Goal: Information Seeking & Learning: Learn about a topic

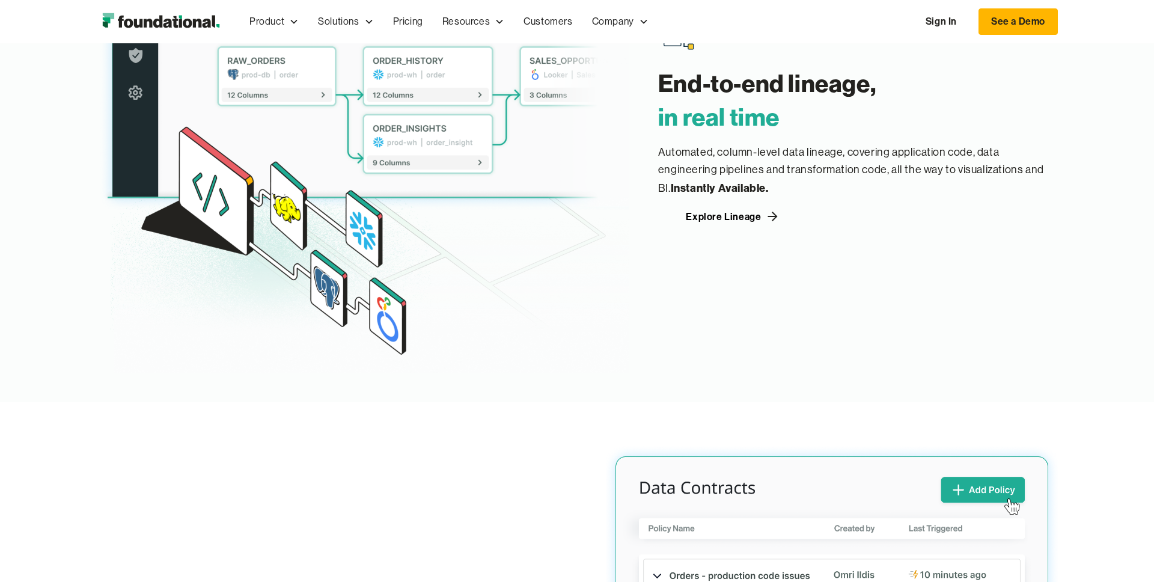
scroll to position [1688, 0]
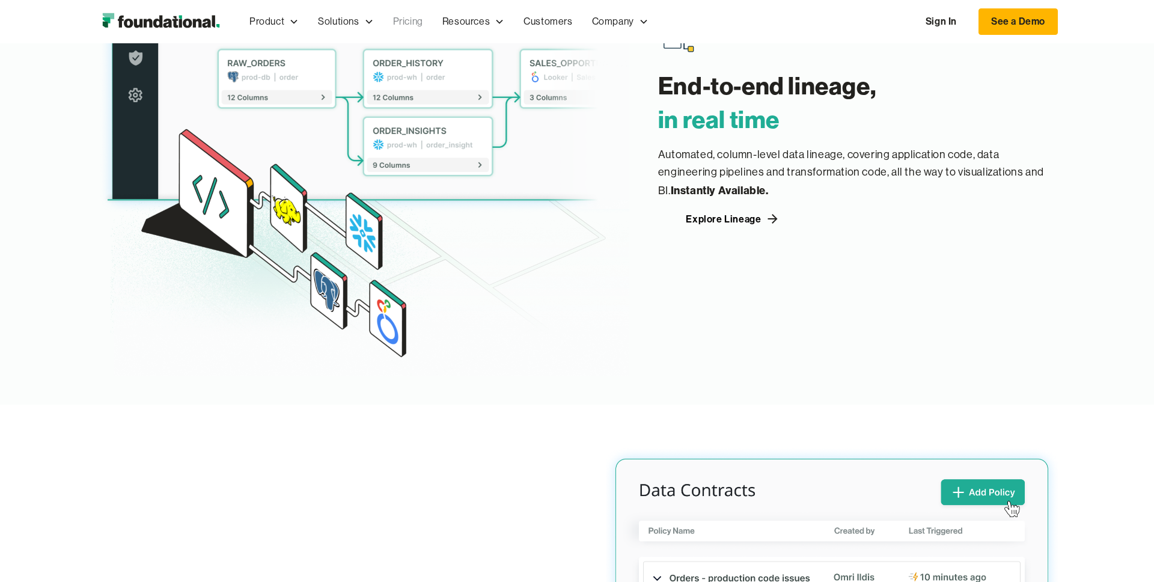
click at [418, 17] on link "Pricing" at bounding box center [407, 22] width 49 height 40
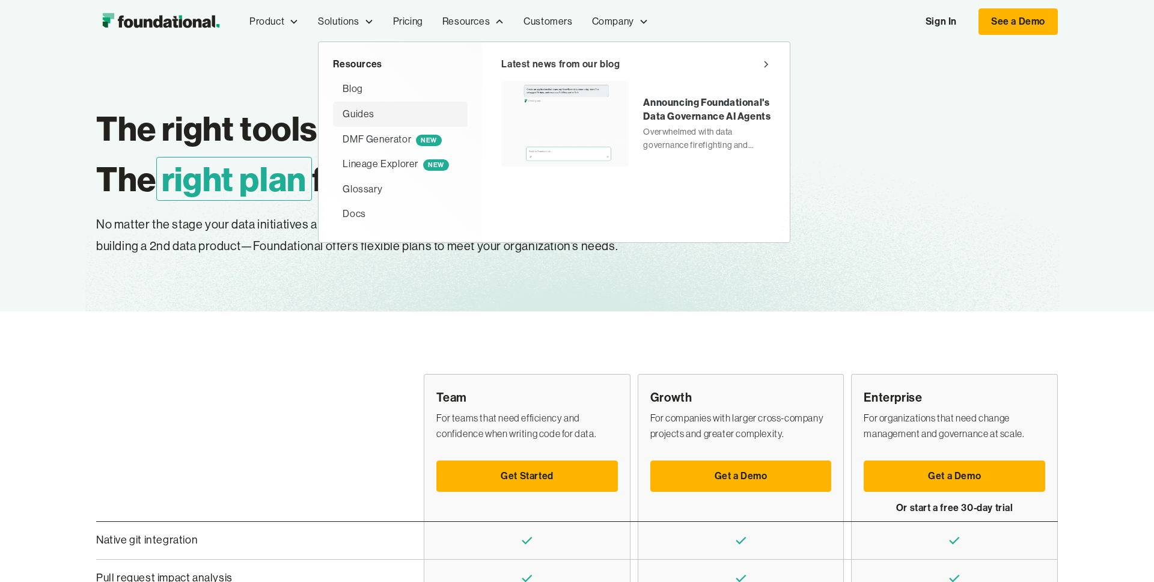
click at [353, 109] on div "Guides" at bounding box center [358, 114] width 32 height 16
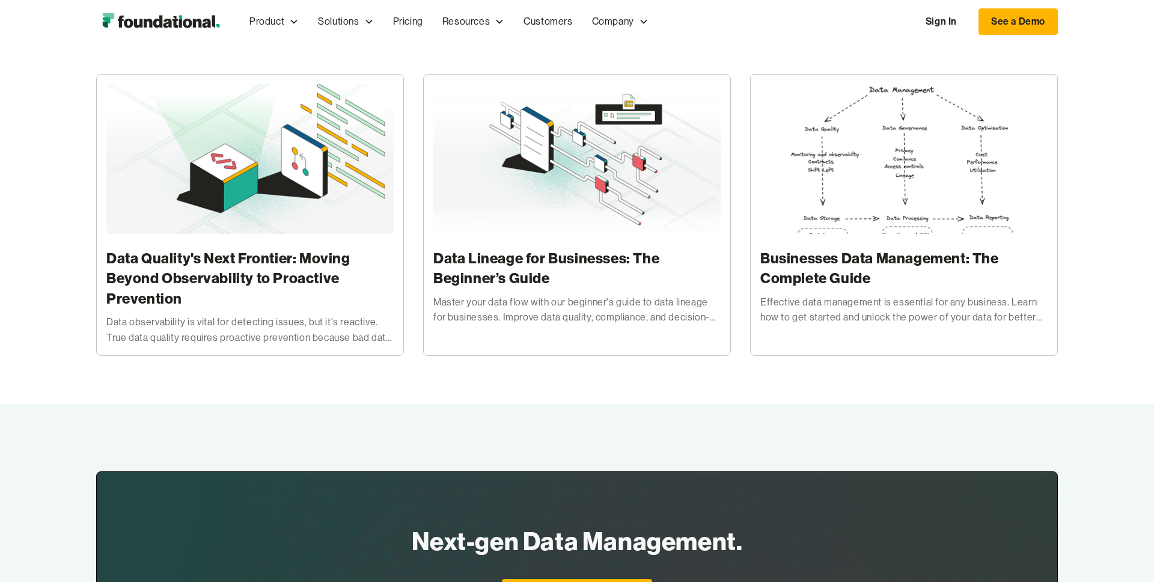
scroll to position [187, 0]
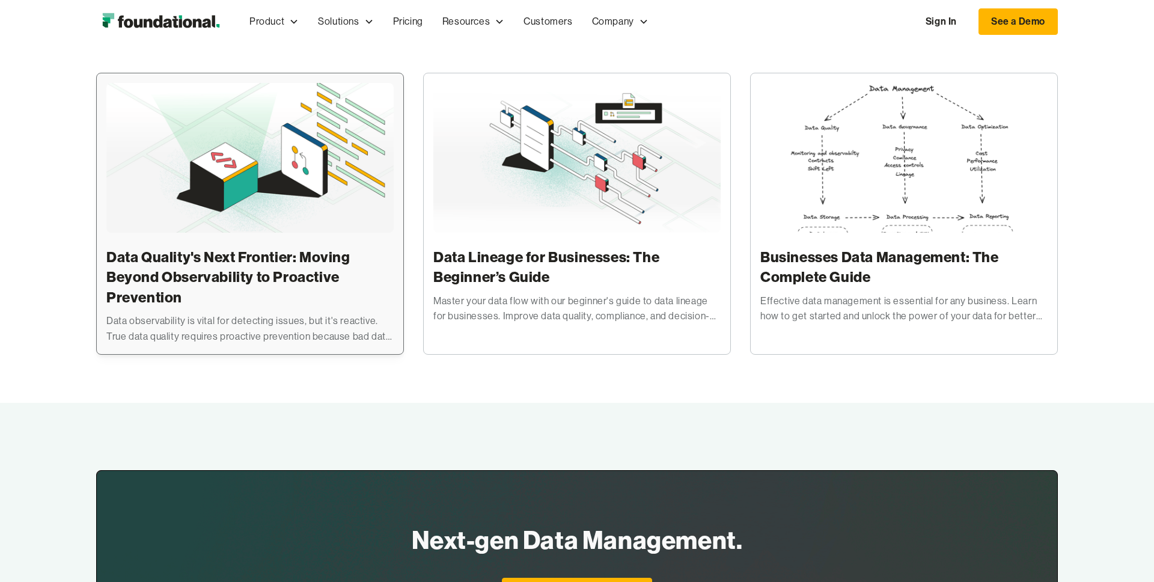
click at [251, 169] on img at bounding box center [249, 158] width 287 height 150
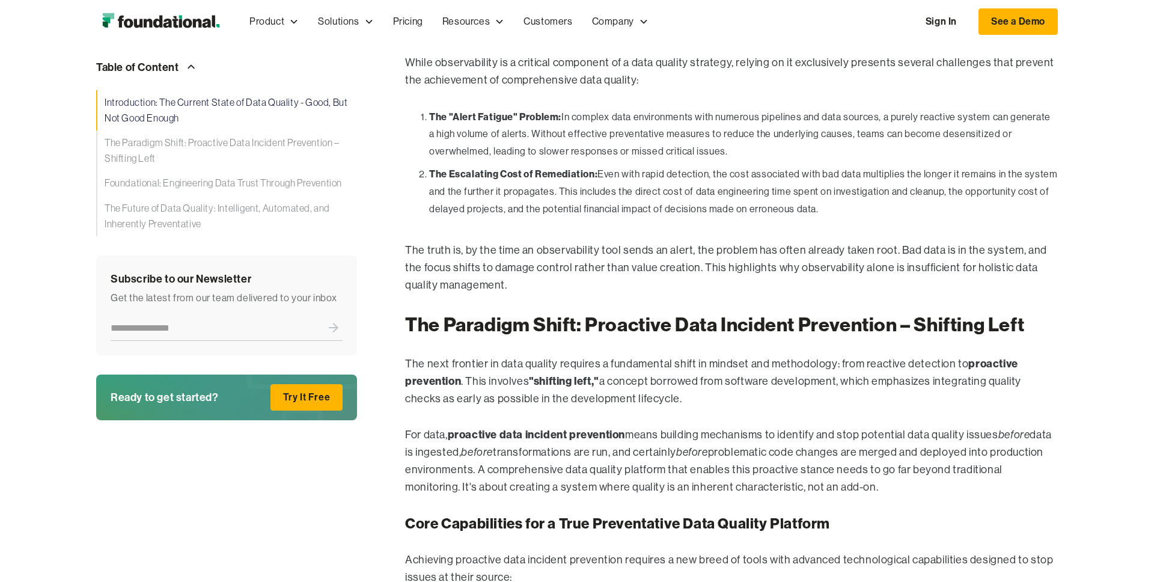
scroll to position [2108, 0]
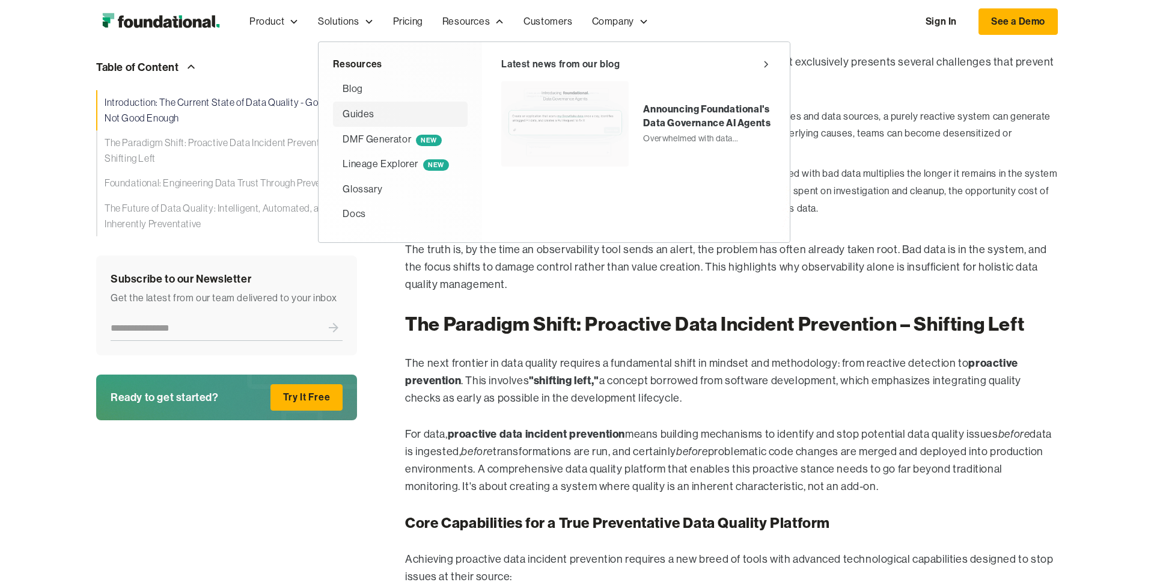
click at [359, 111] on div "Guides" at bounding box center [358, 114] width 32 height 16
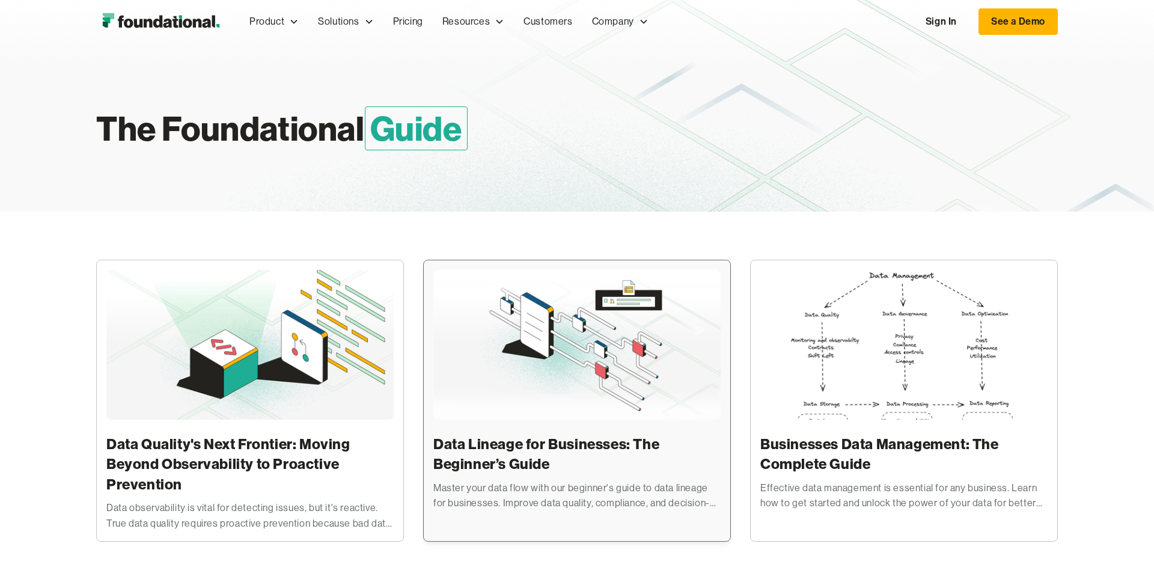
click at [560, 364] on img at bounding box center [576, 345] width 287 height 150
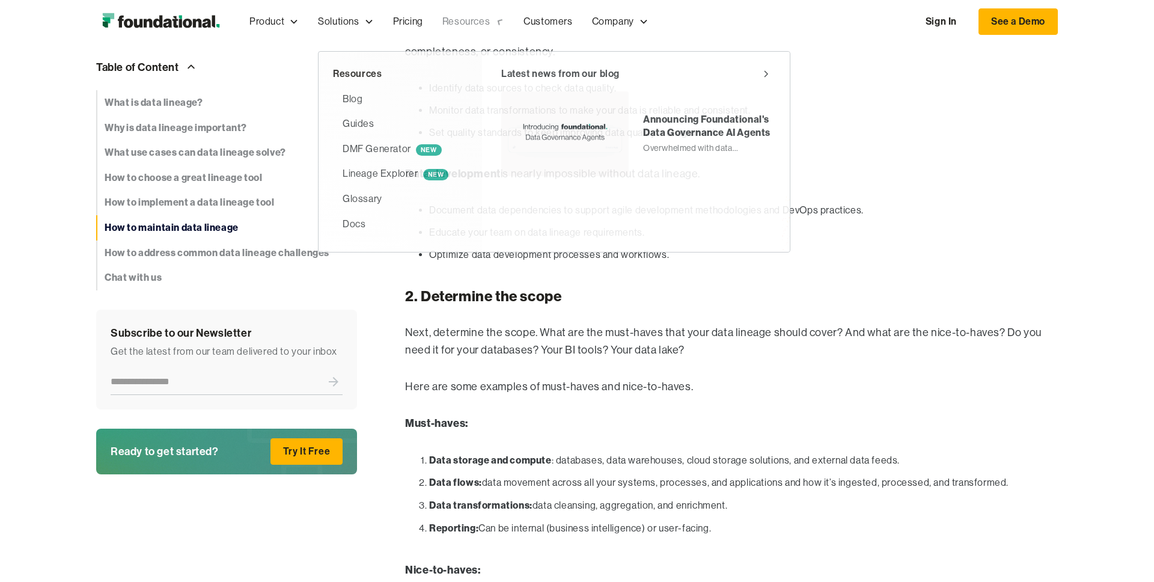
scroll to position [4440, 0]
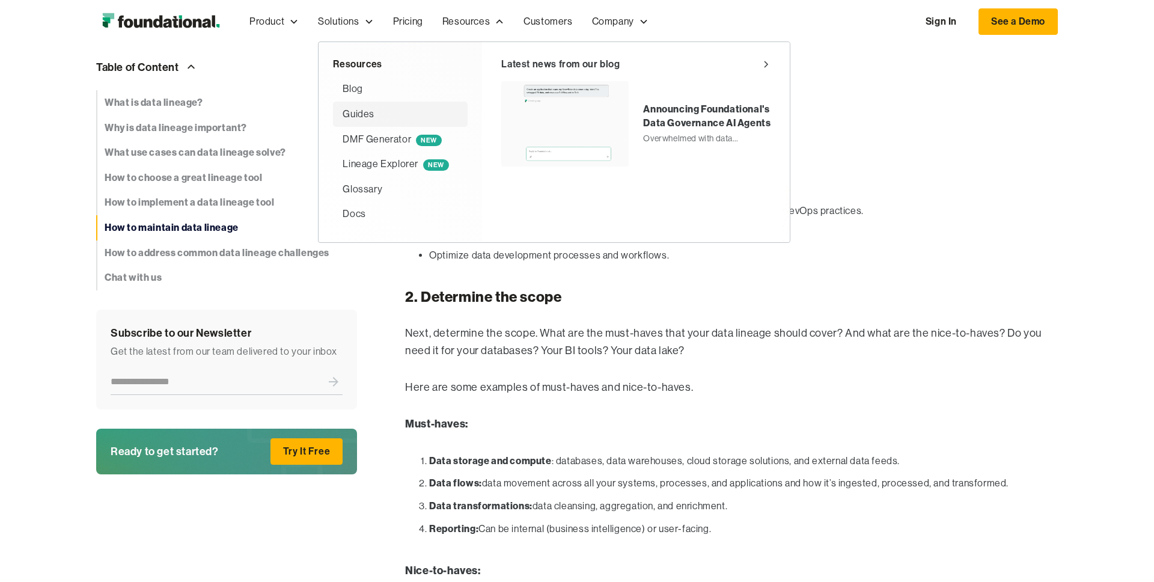
click at [345, 114] on div "Guides" at bounding box center [358, 114] width 32 height 16
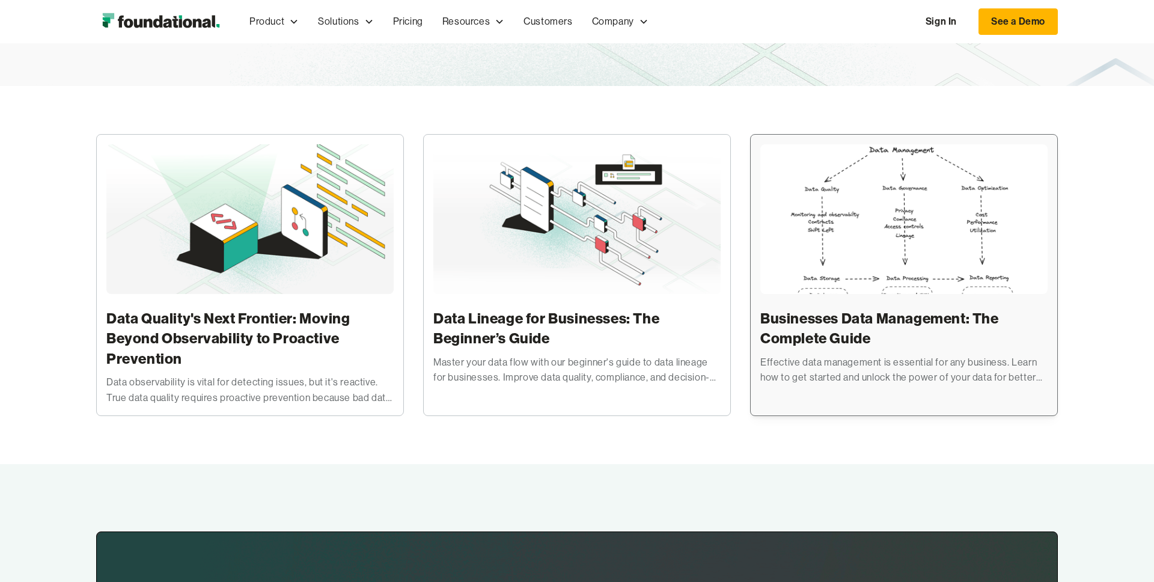
scroll to position [134, 0]
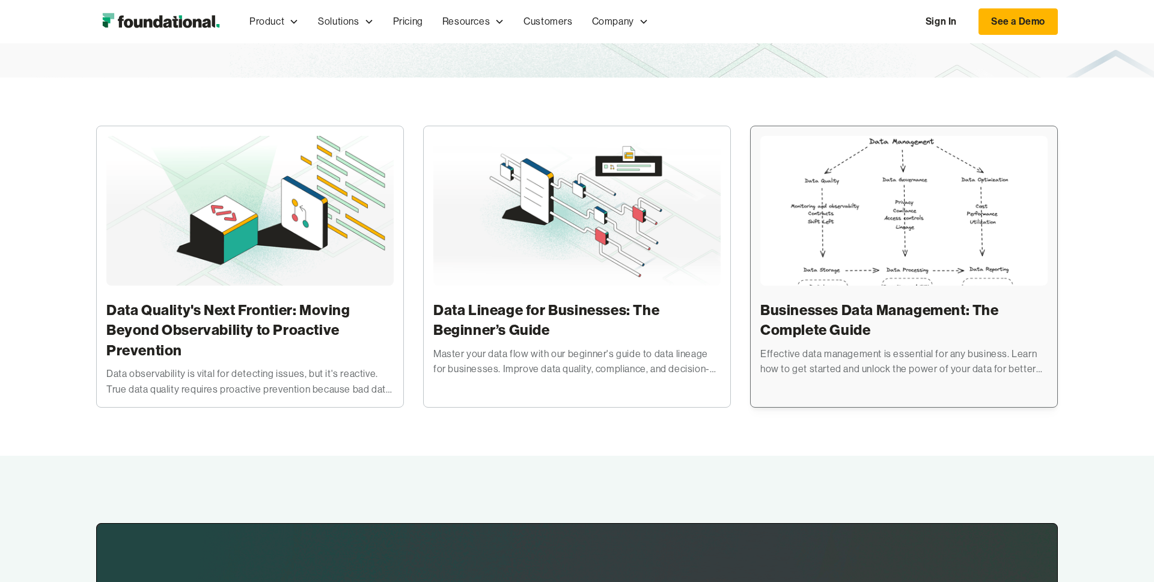
click at [818, 331] on h3 "Businesses Data Management: The Complete Guide" at bounding box center [903, 320] width 287 height 40
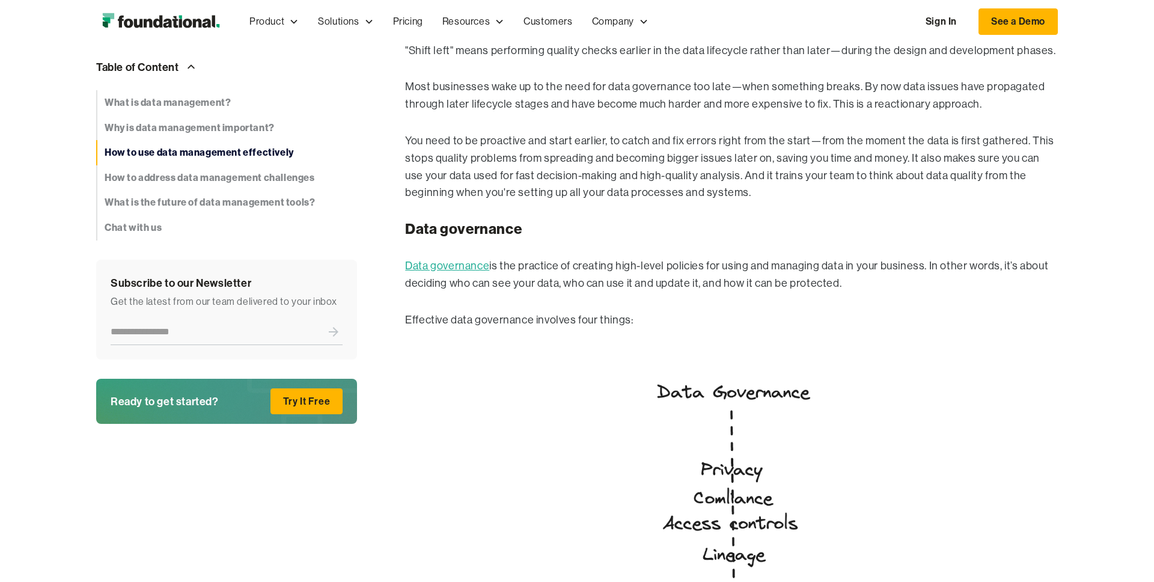
scroll to position [2571, 0]
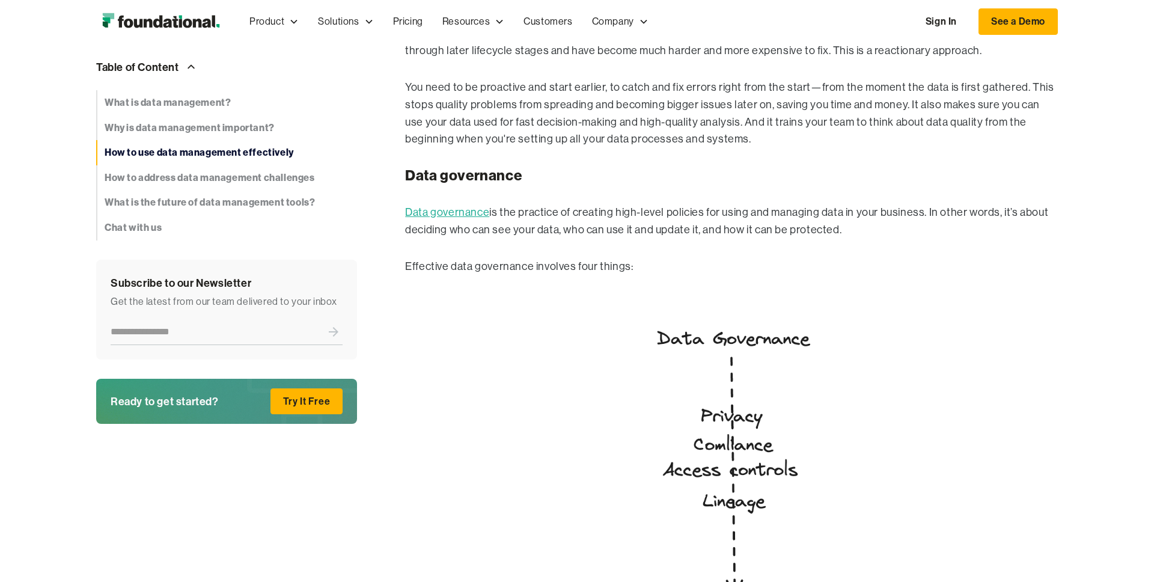
click at [457, 209] on link "Data governance" at bounding box center [447, 212] width 84 height 12
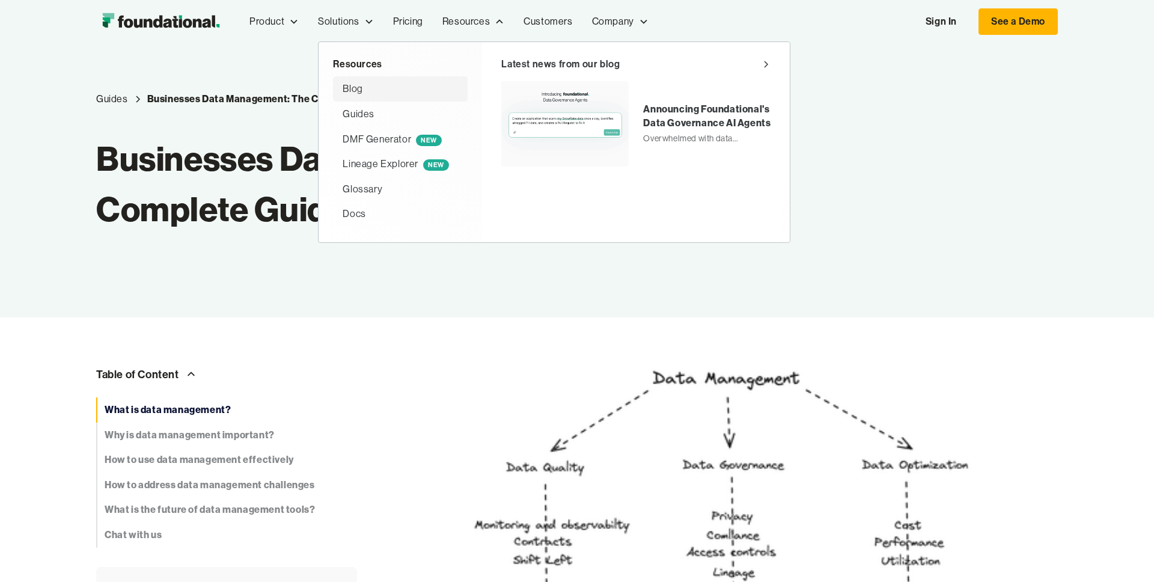
click at [359, 89] on div "Blog" at bounding box center [352, 89] width 20 height 16
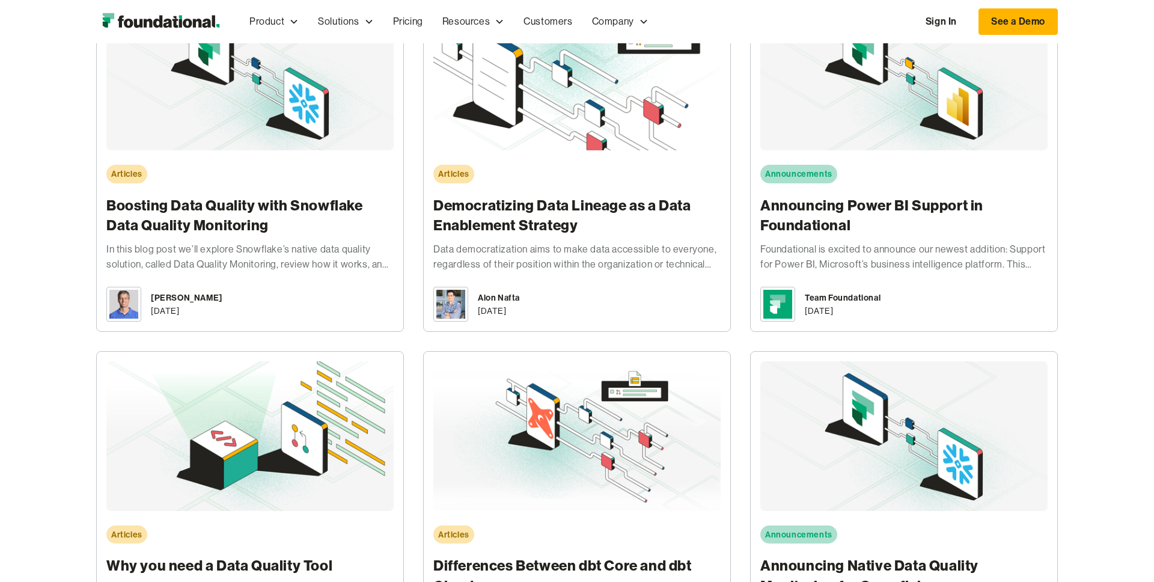
scroll to position [1066, 0]
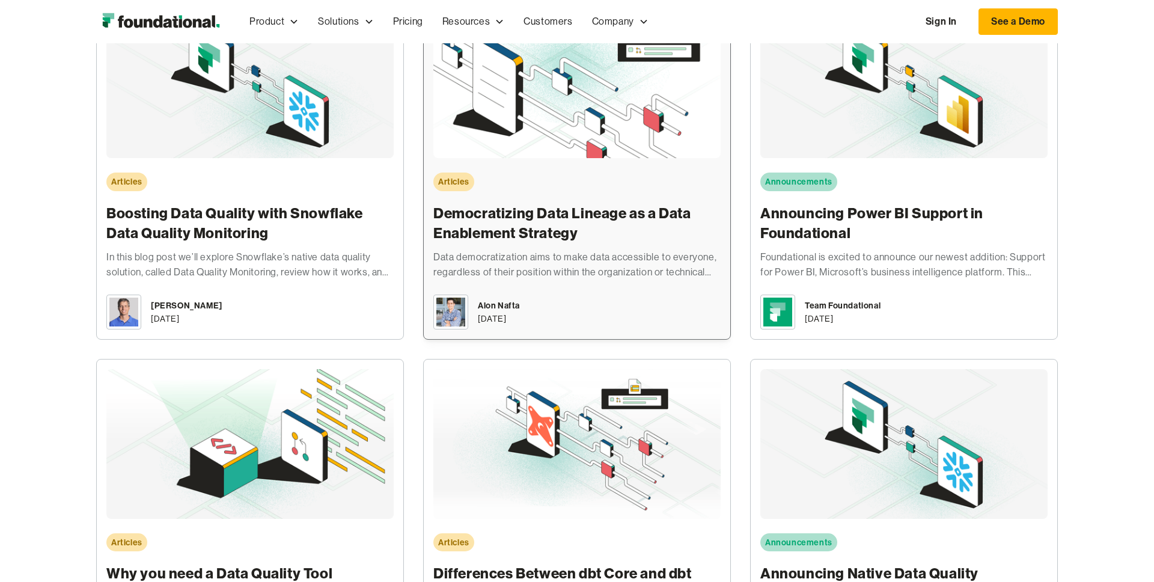
click at [531, 212] on h3 "Democratizing Data Lineage as a Data Enablement Strategy" at bounding box center [576, 223] width 287 height 40
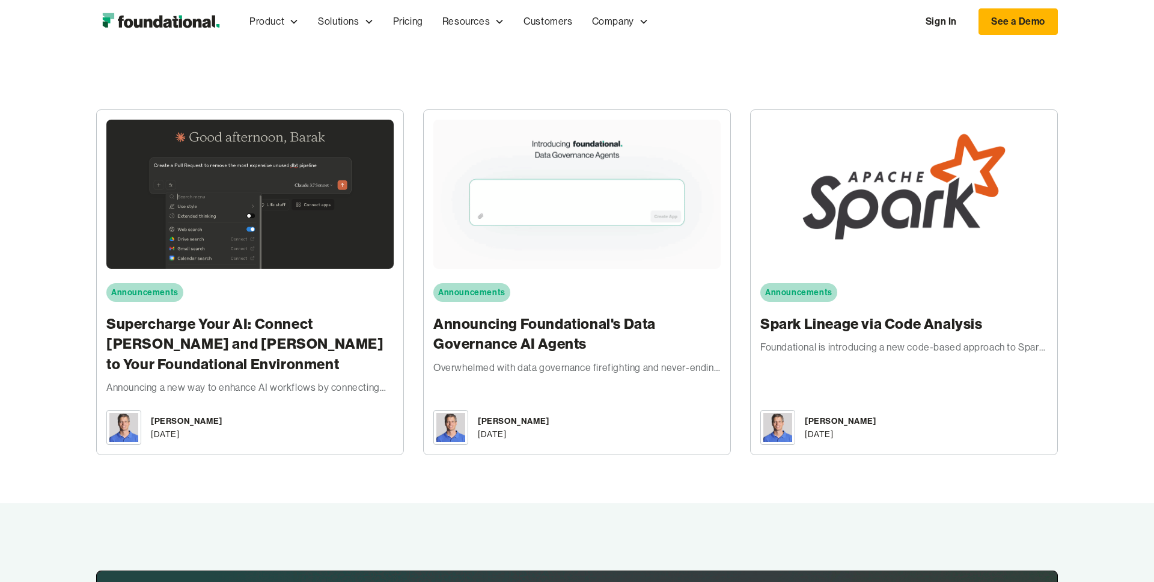
scroll to position [3416, 0]
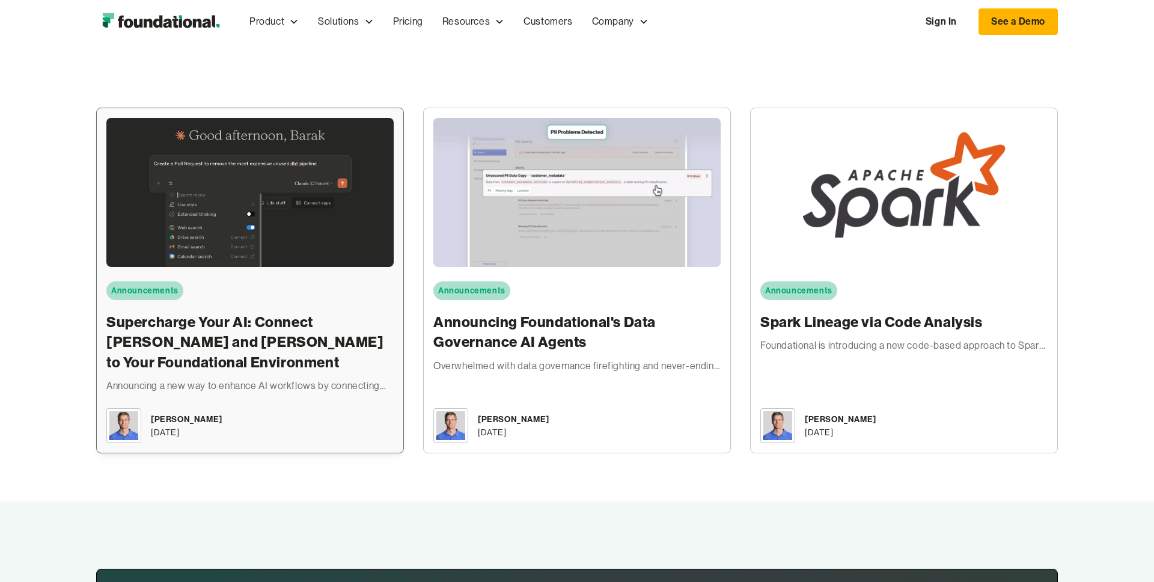
click at [366, 288] on div "Announcements Supercharge Your AI: Connect Claude and Cursor to Your Foundation…" at bounding box center [249, 256] width 287 height 276
